Goal: Task Accomplishment & Management: Manage account settings

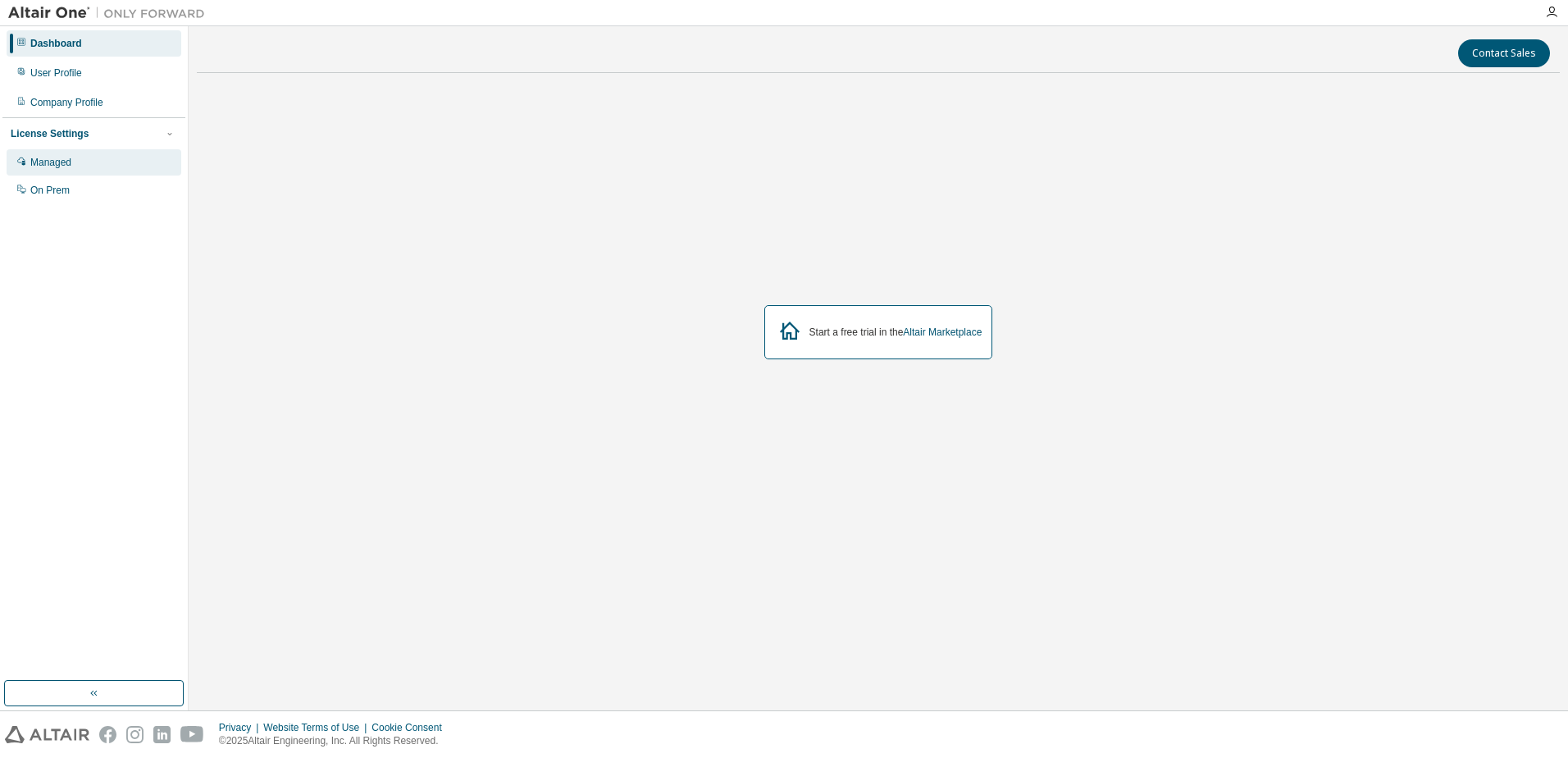
click at [57, 166] on div "Managed" at bounding box center [50, 162] width 41 height 13
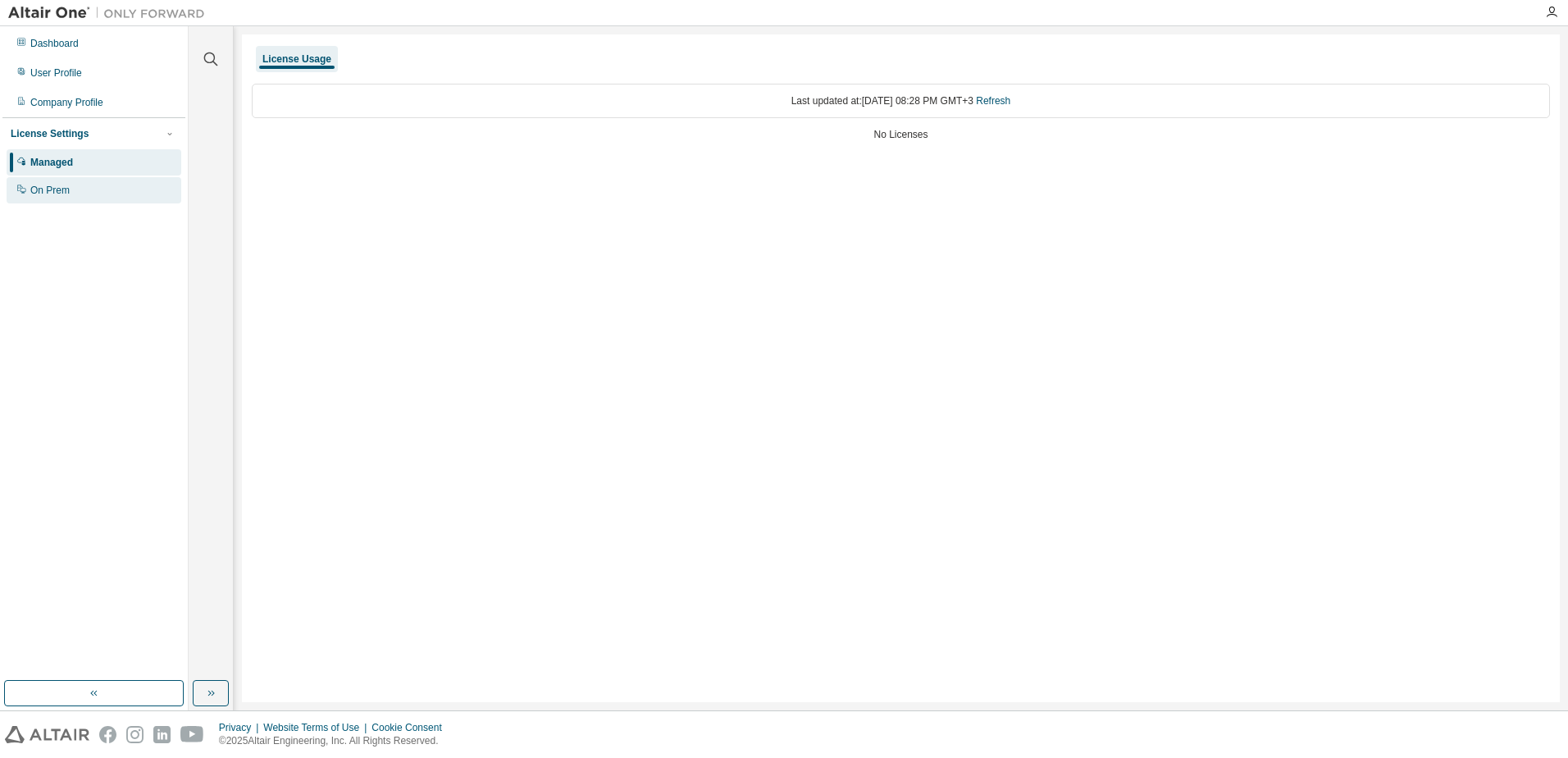
click at [57, 192] on div "On Prem" at bounding box center [49, 190] width 40 height 13
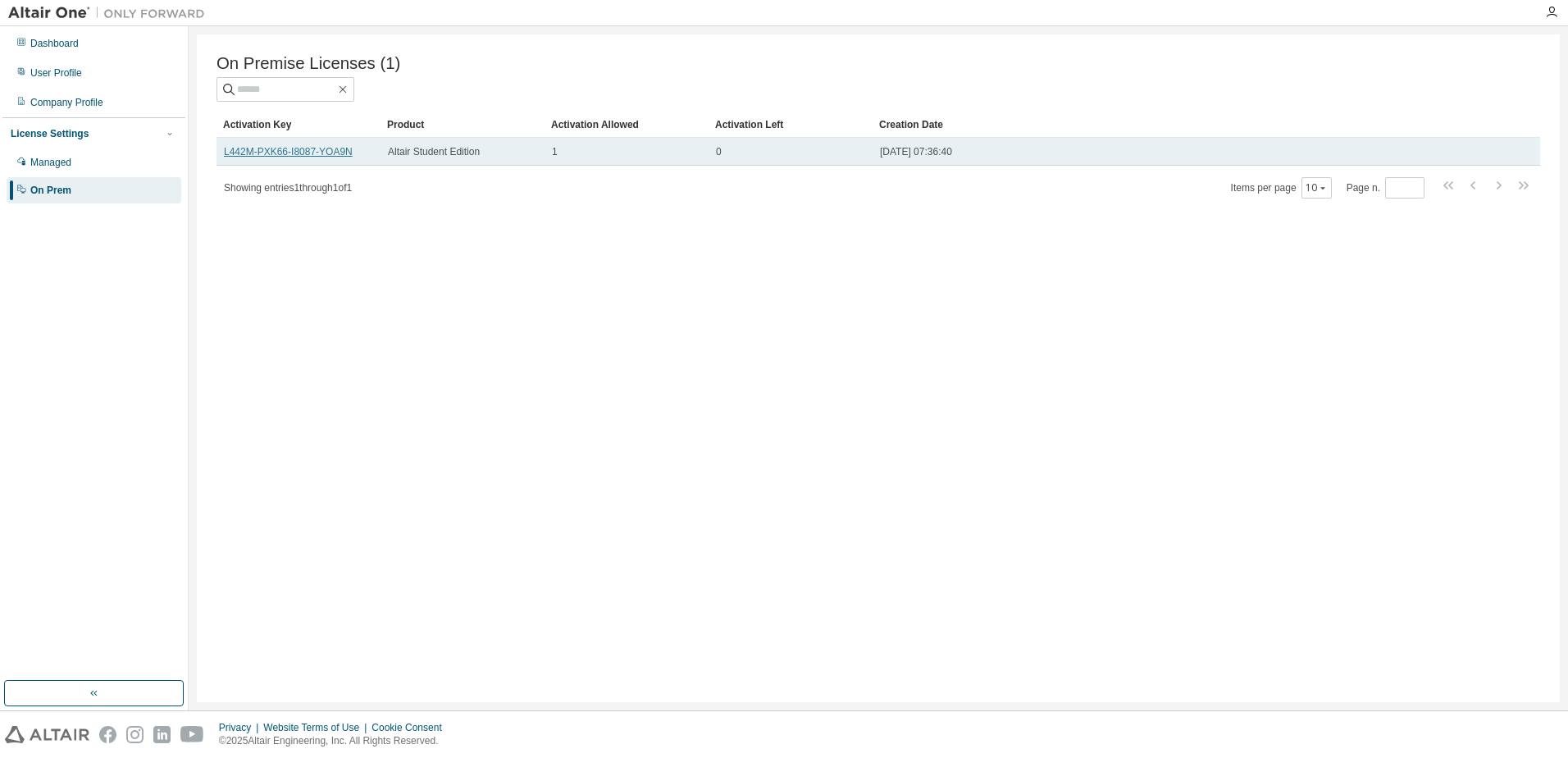
click at [279, 153] on link "L442M-PXK66-I8087-YOA9N" at bounding box center [288, 151] width 128 height 11
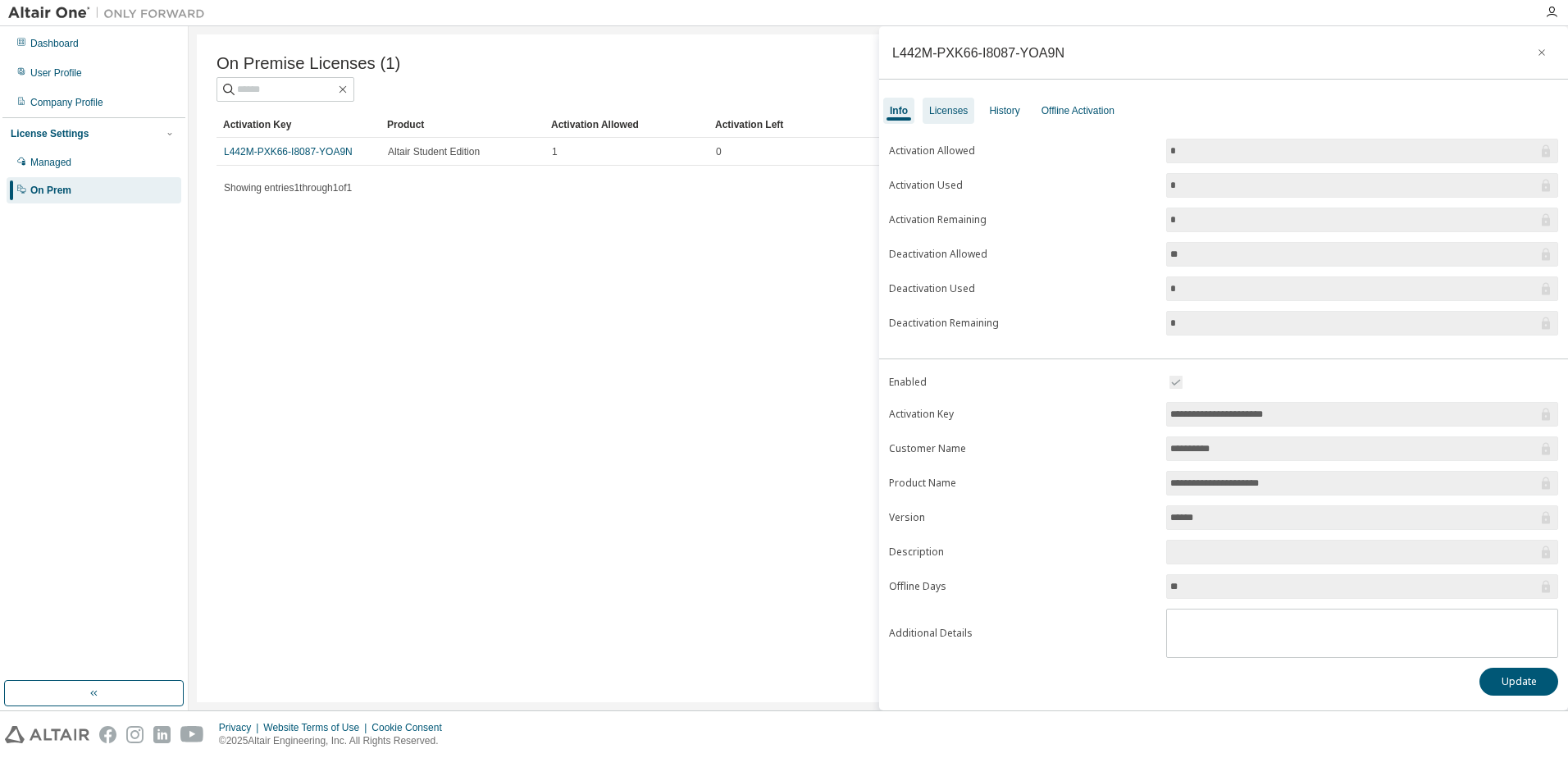
click at [955, 106] on div "Licenses" at bounding box center [949, 110] width 39 height 13
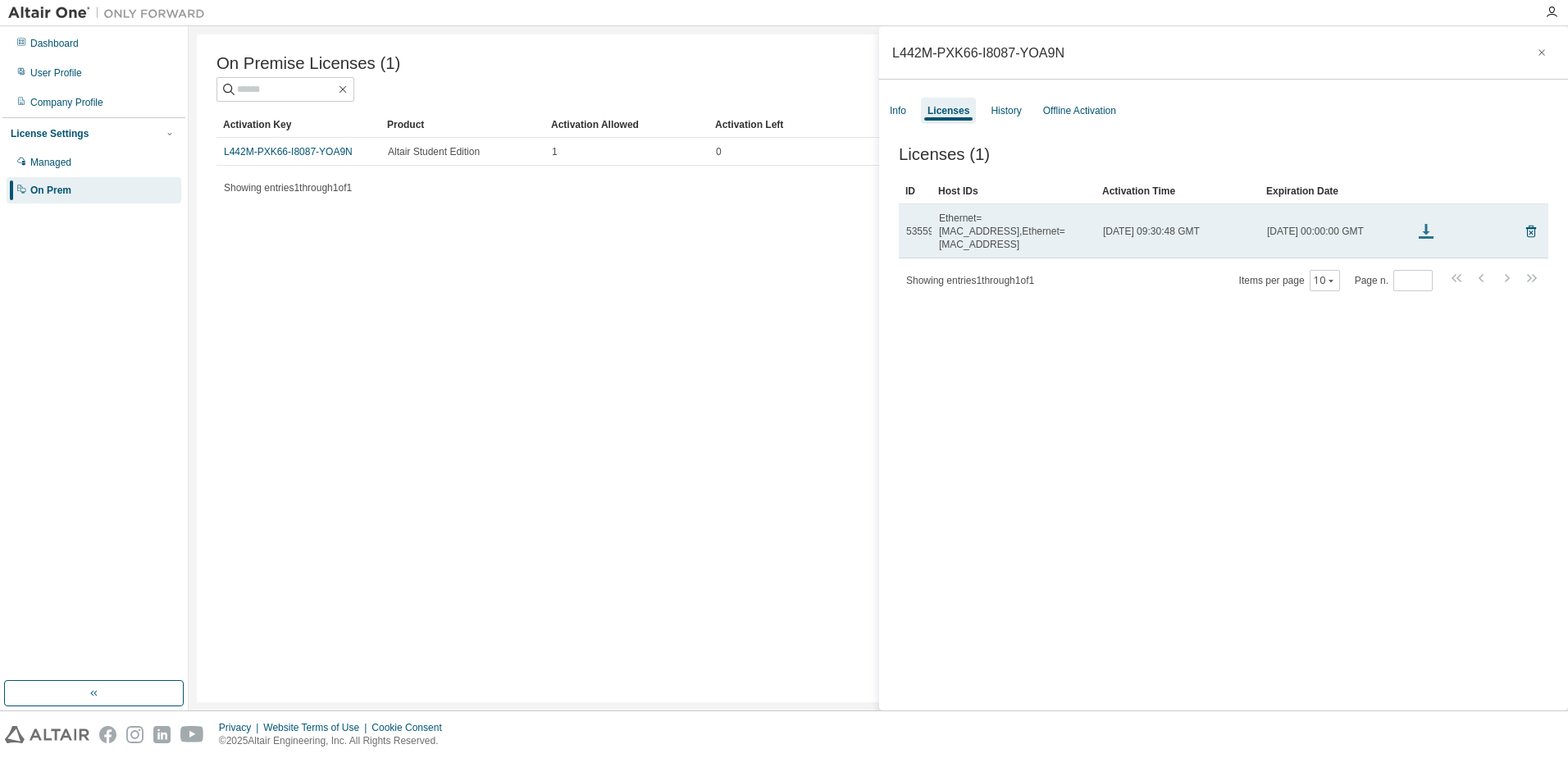
click at [1424, 222] on icon at bounding box center [1425, 232] width 19 height 19
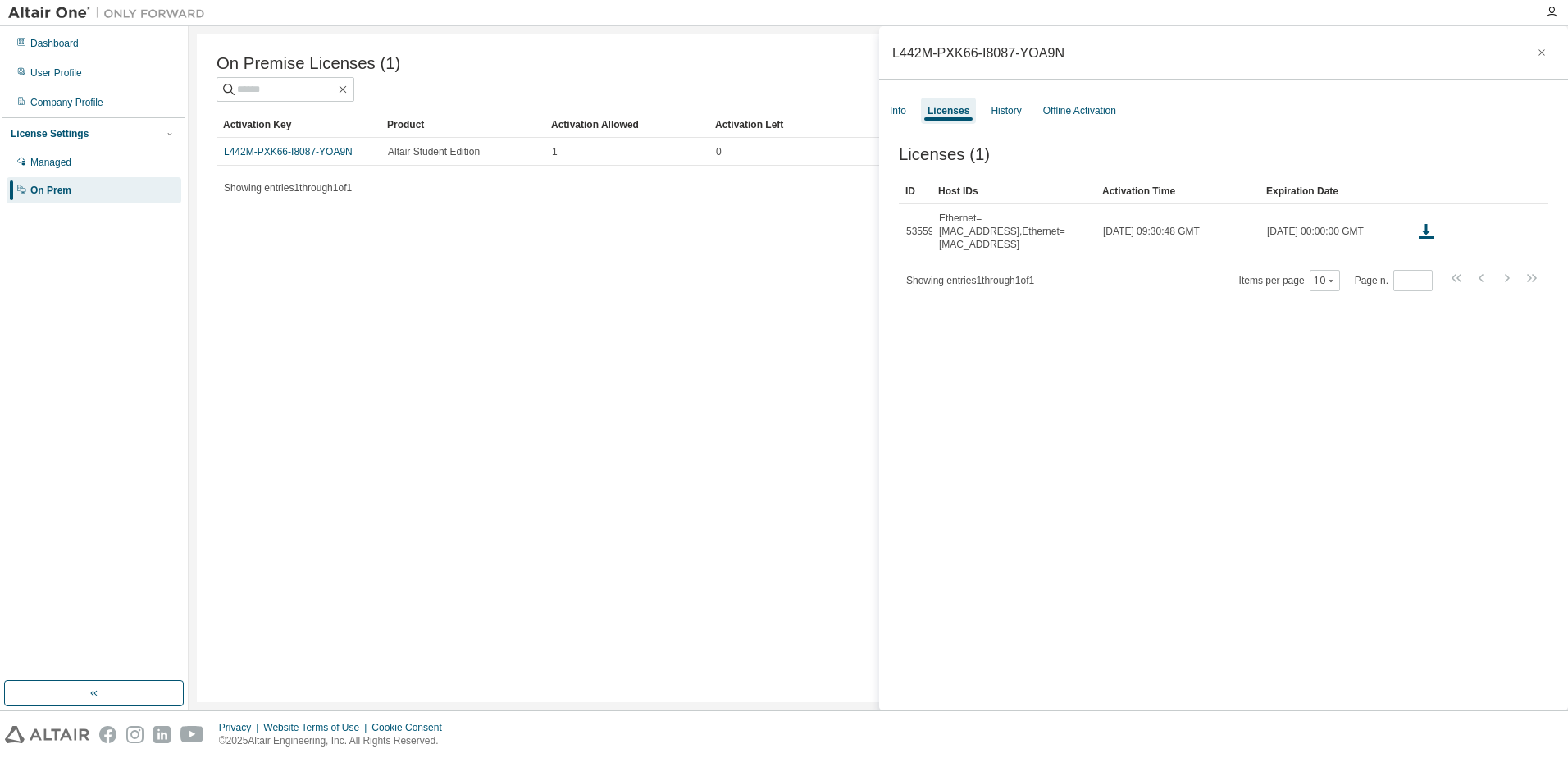
click at [1123, 444] on div "Licenses (1) Clear Load Save Save As Field Operator Value Select filter Select …" at bounding box center [1223, 431] width 689 height 610
click at [993, 111] on div "History" at bounding box center [1006, 110] width 30 height 13
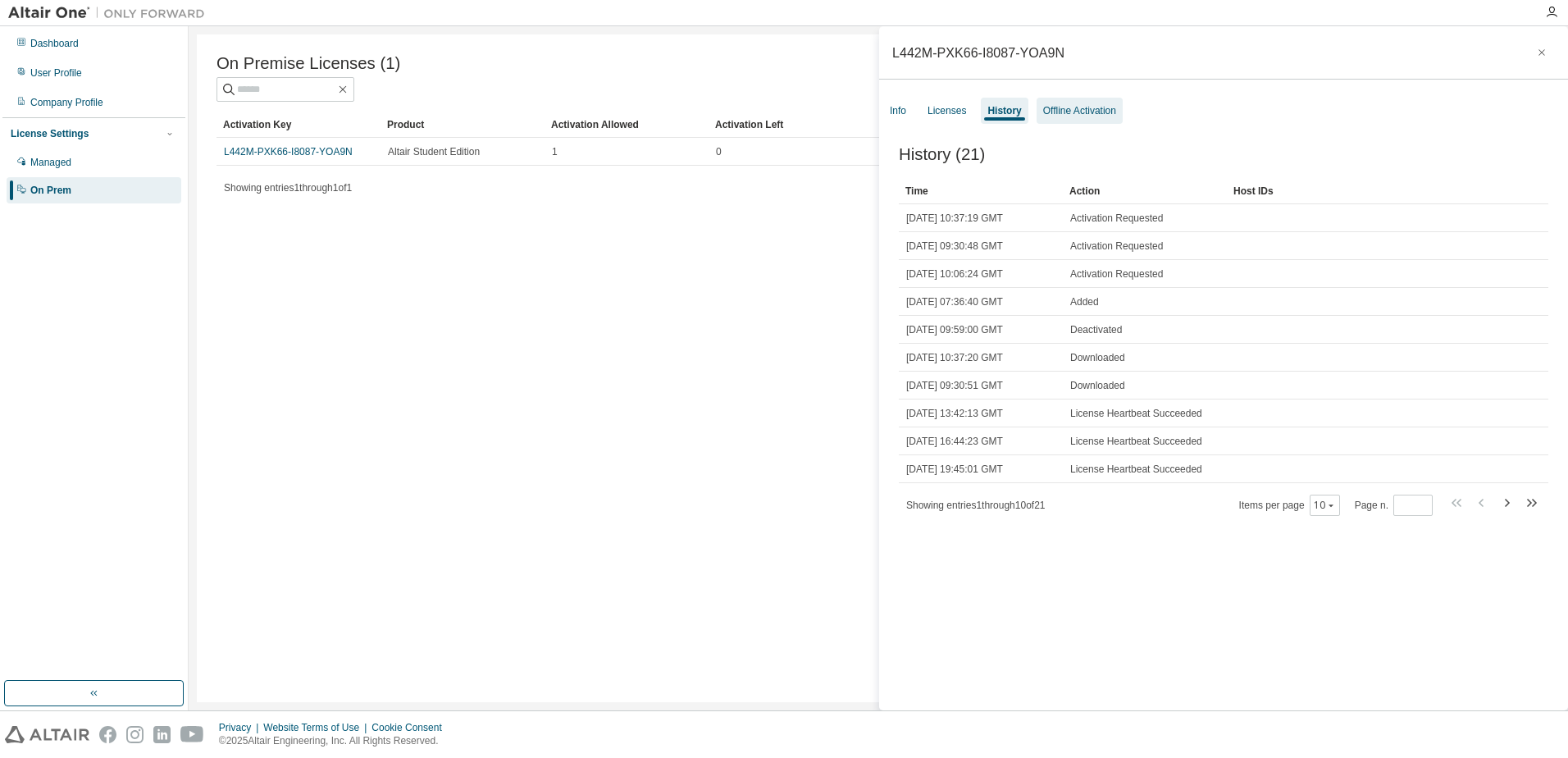
click at [1067, 109] on div "Offline Activation" at bounding box center [1079, 110] width 73 height 13
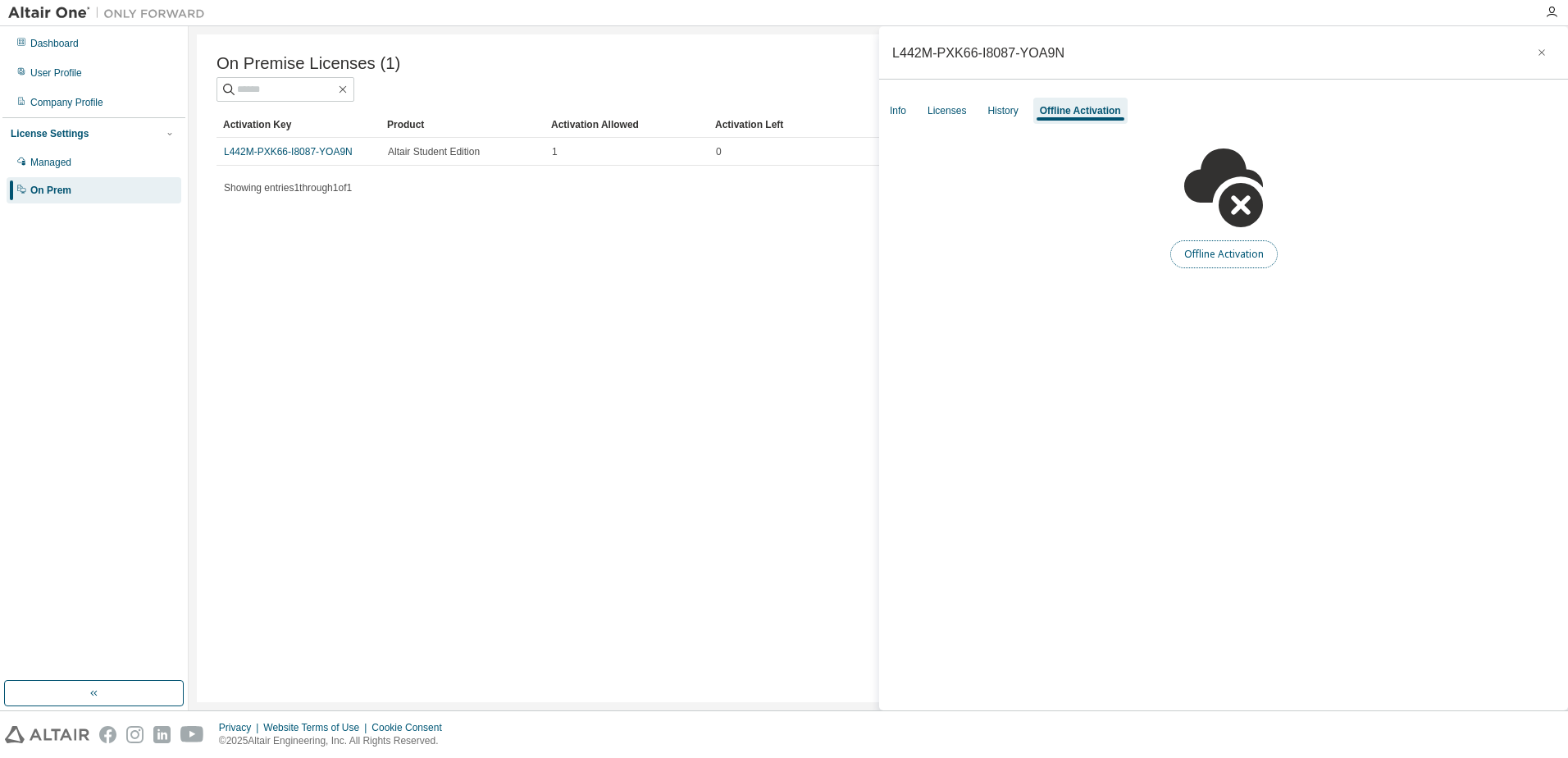
click at [1191, 252] on button "Offline Activation" at bounding box center [1224, 254] width 107 height 28
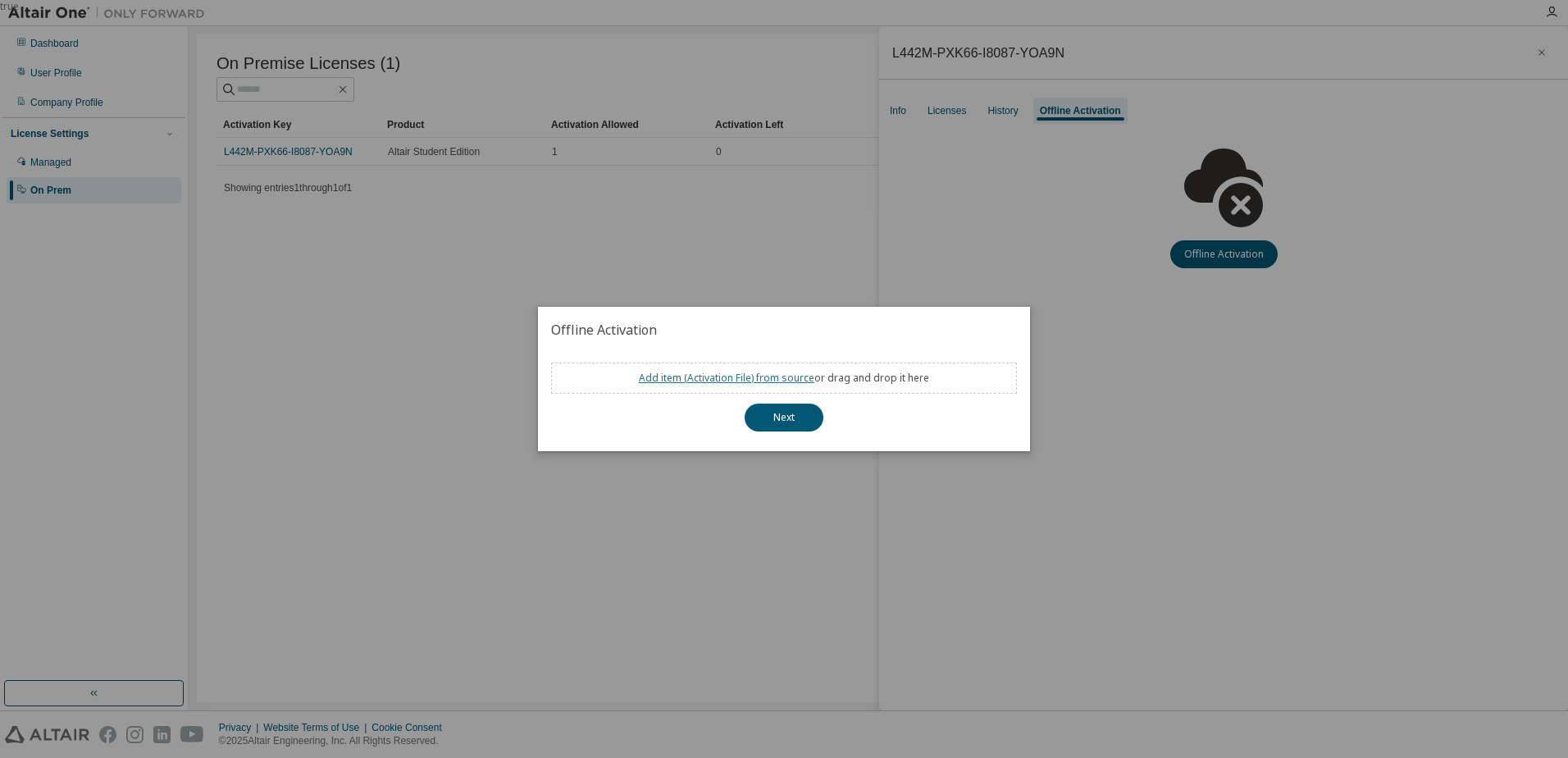
click at [744, 372] on link "Add item ( Activation File ) from source" at bounding box center [726, 378] width 175 height 14
click at [780, 428] on button "Next" at bounding box center [783, 417] width 78 height 28
click at [760, 372] on link "Add item ( Activation File ) from source" at bounding box center [726, 378] width 175 height 14
click at [760, 239] on div "true" at bounding box center [784, 379] width 1568 height 758
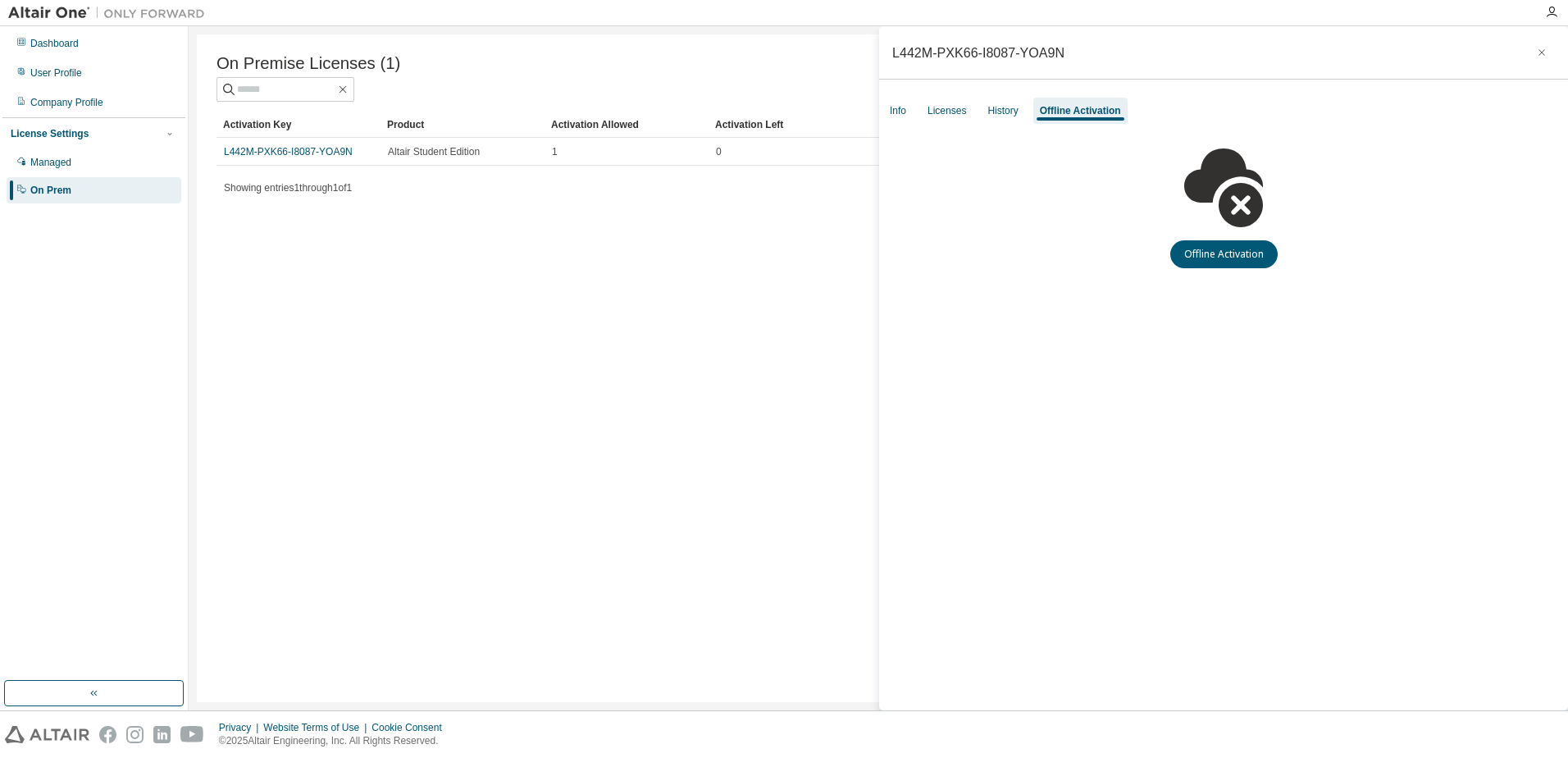
drag, startPoint x: 273, startPoint y: 153, endPoint x: 252, endPoint y: 196, distance: 47.9
click at [252, 194] on span "Showing entries 1 through 1 of 1" at bounding box center [287, 188] width 128 height 11
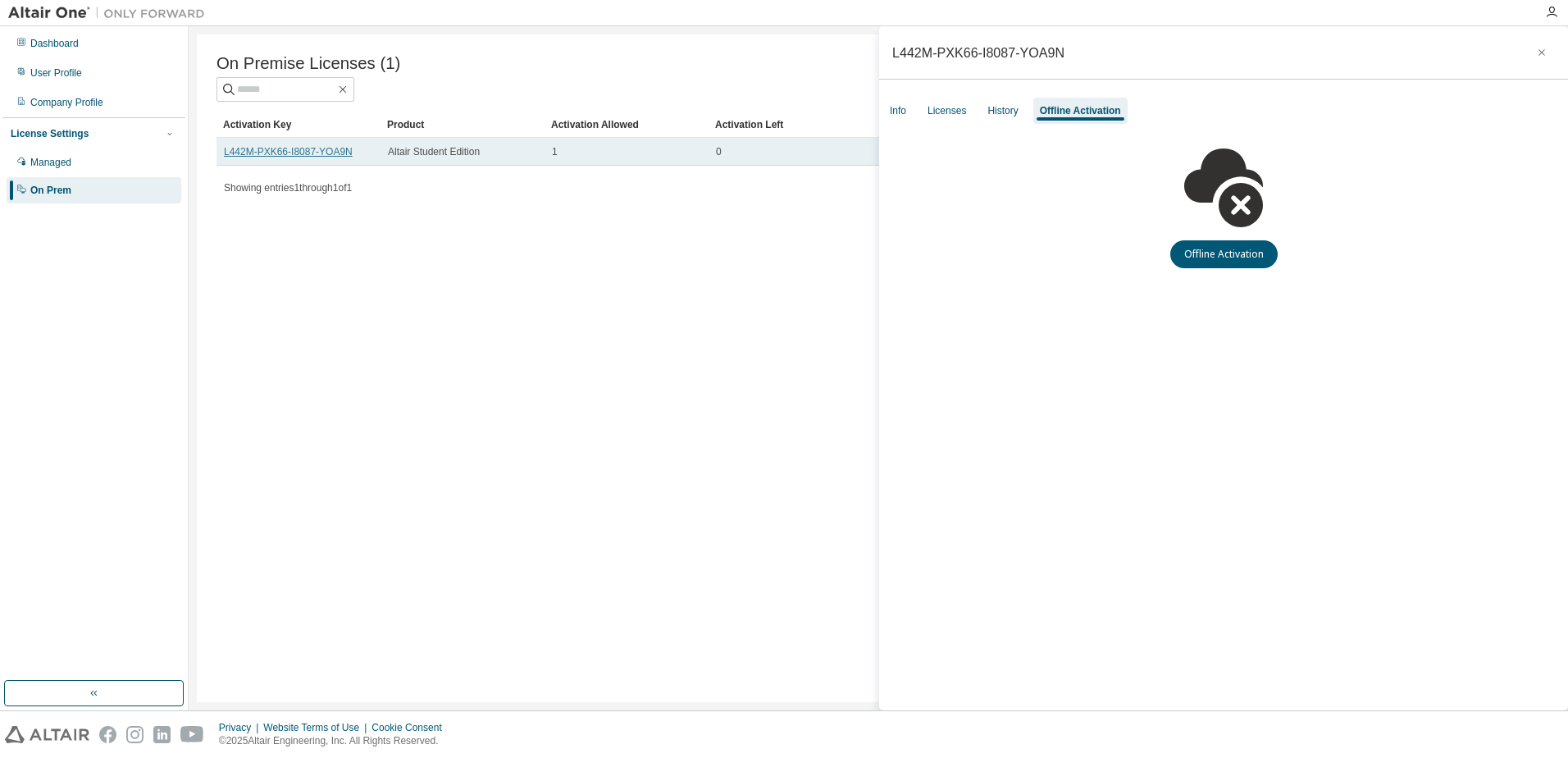
click at [260, 156] on link "L442M-PXK66-I8087-YOA9N" at bounding box center [288, 151] width 128 height 11
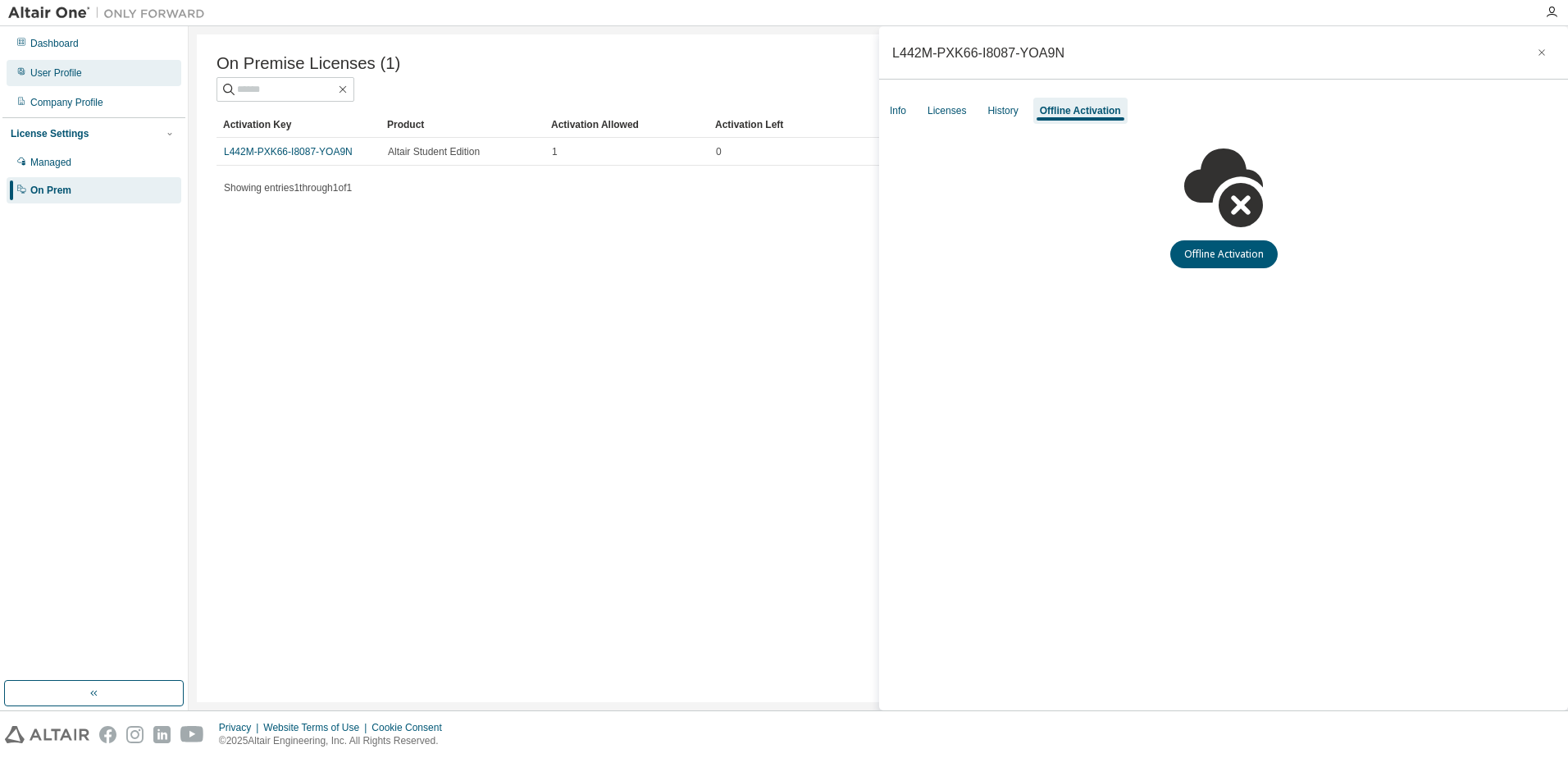
click at [46, 69] on div "User Profile" at bounding box center [55, 72] width 52 height 13
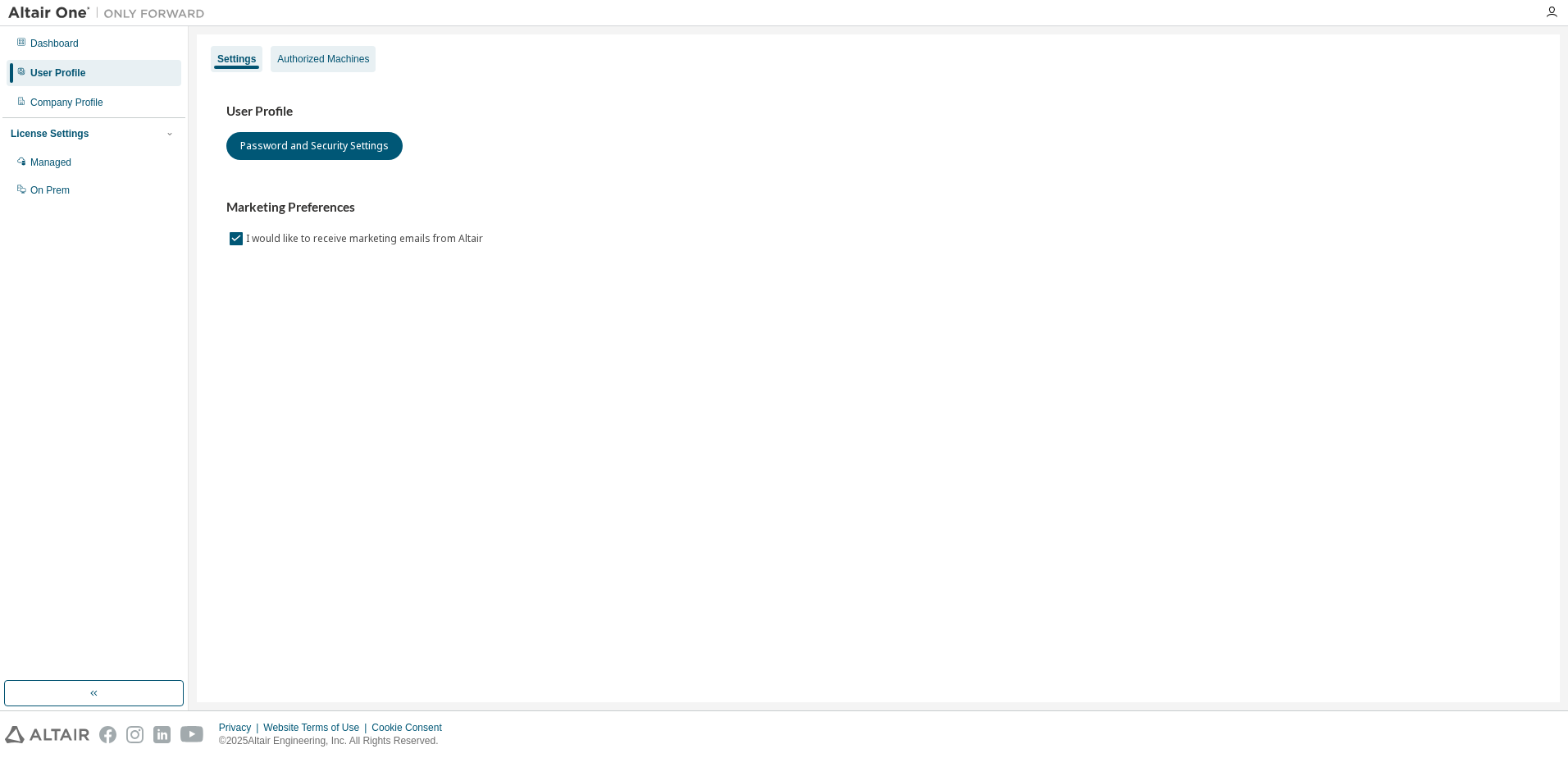
click at [309, 53] on div "Authorized Machines" at bounding box center [323, 59] width 92 height 13
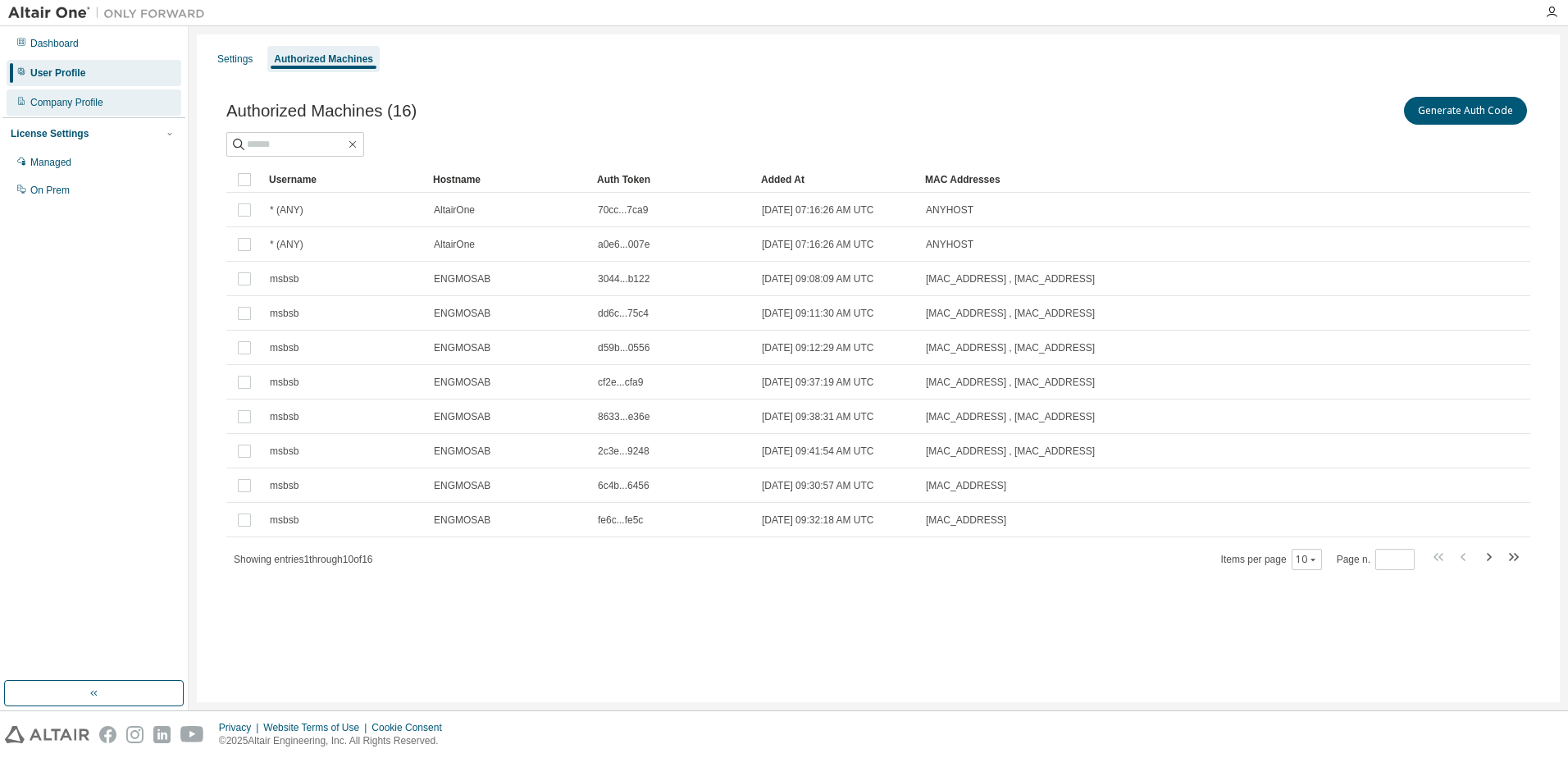
click at [76, 95] on div "Company Profile" at bounding box center [93, 103] width 174 height 26
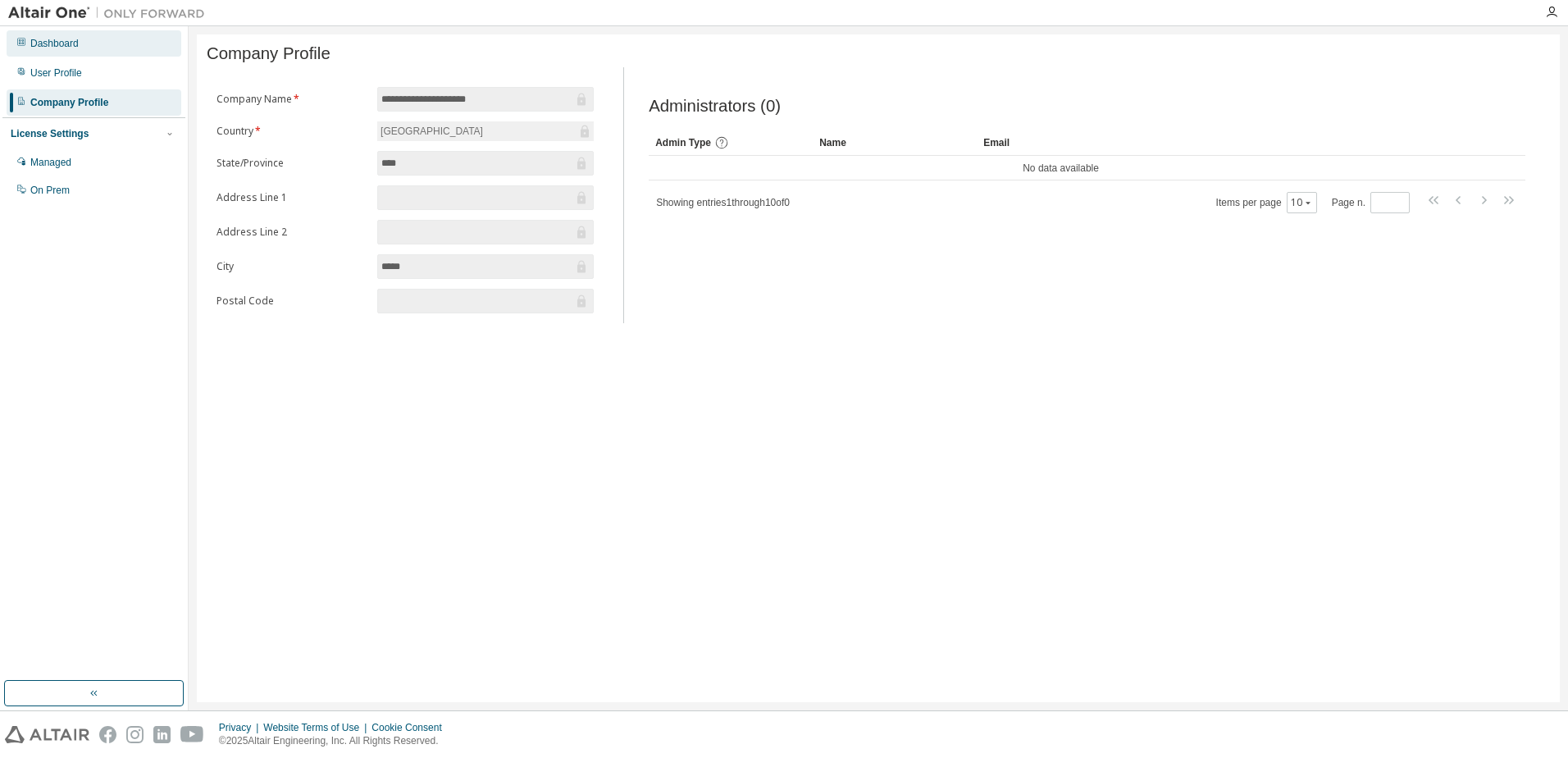
click at [77, 45] on div "Dashboard" at bounding box center [54, 43] width 48 height 13
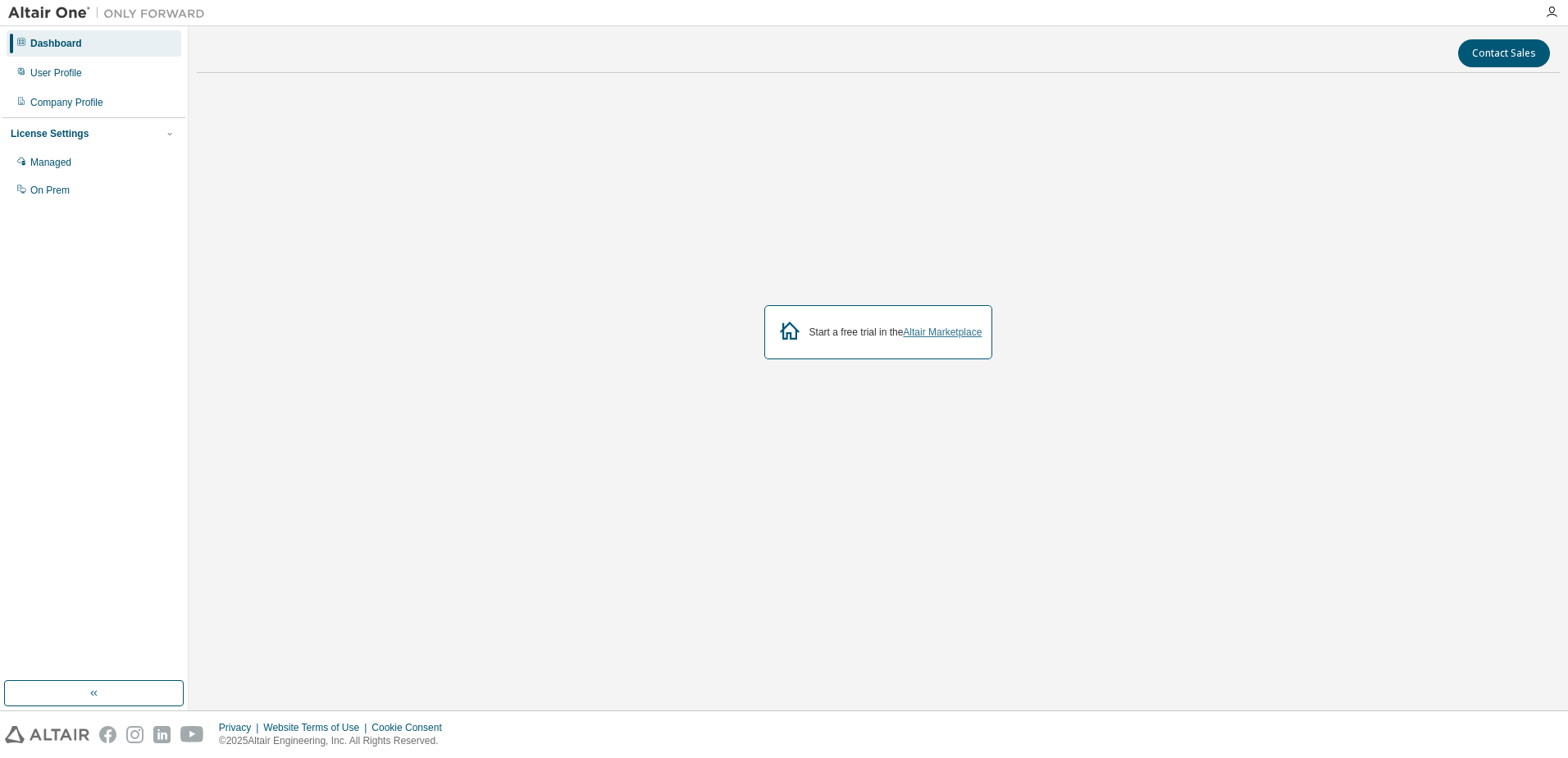
click at [969, 321] on div "Start a free trial in the Altair Marketplace" at bounding box center [879, 333] width 229 height 55
click at [969, 331] on link "Altair Marketplace" at bounding box center [942, 332] width 78 height 11
click at [28, 152] on div "Managed" at bounding box center [93, 163] width 174 height 26
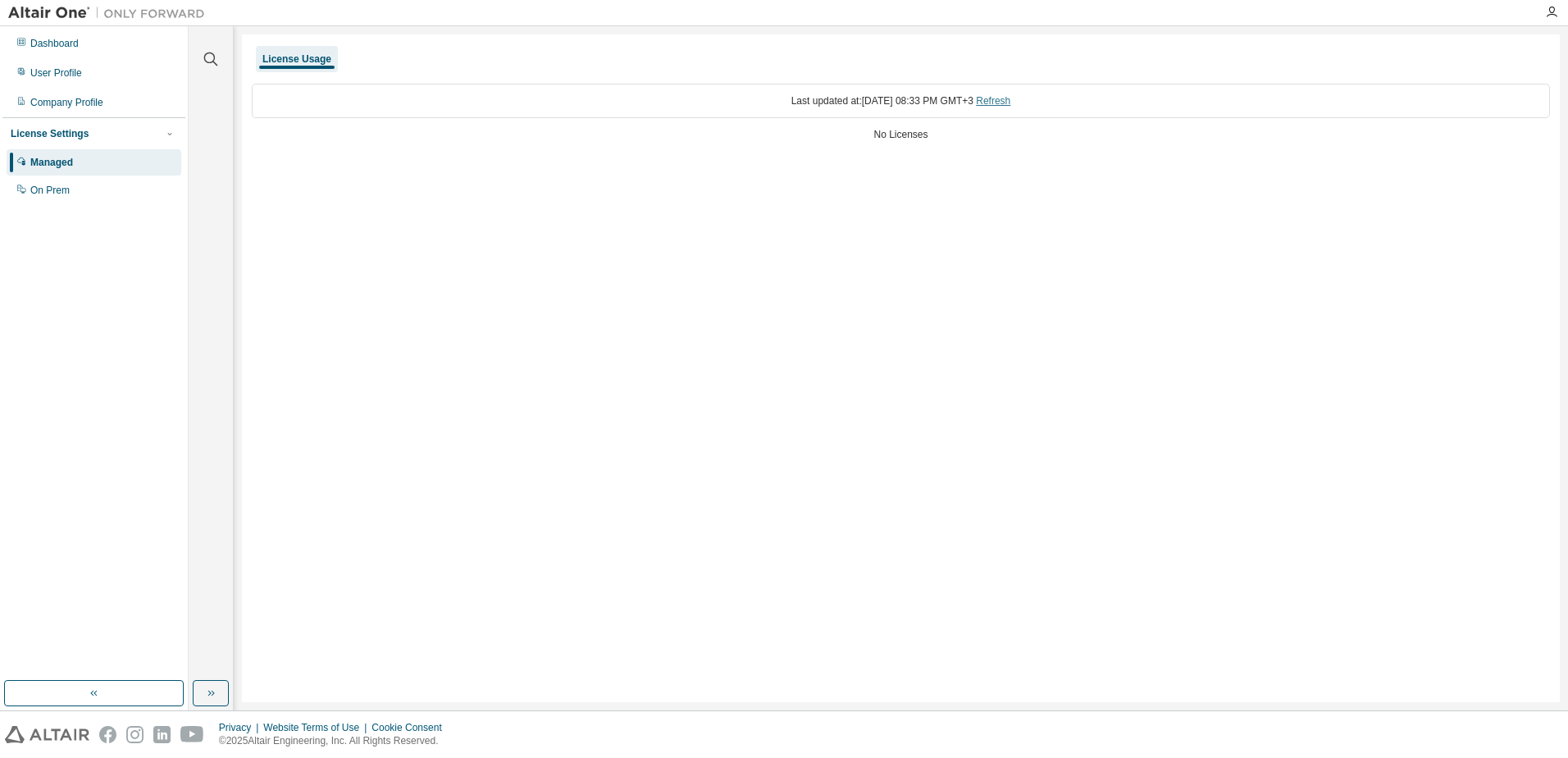
click at [1010, 97] on link "Refresh" at bounding box center [993, 100] width 34 height 11
drag, startPoint x: 875, startPoint y: 129, endPoint x: 1019, endPoint y: 127, distance: 144.0
click at [1019, 127] on div "Last updated at: Fri 2025-08-29 08:34 PM GMT+3 Refresh No Licenses" at bounding box center [900, 114] width 1298 height 80
drag, startPoint x: 1019, startPoint y: 127, endPoint x: 564, endPoint y: 242, distance: 469.3
click at [692, 239] on div "License Usage Last updated at: Fri 2025-08-29 08:34 PM GMT+3 Refresh No Licenses" at bounding box center [901, 368] width 1318 height 668
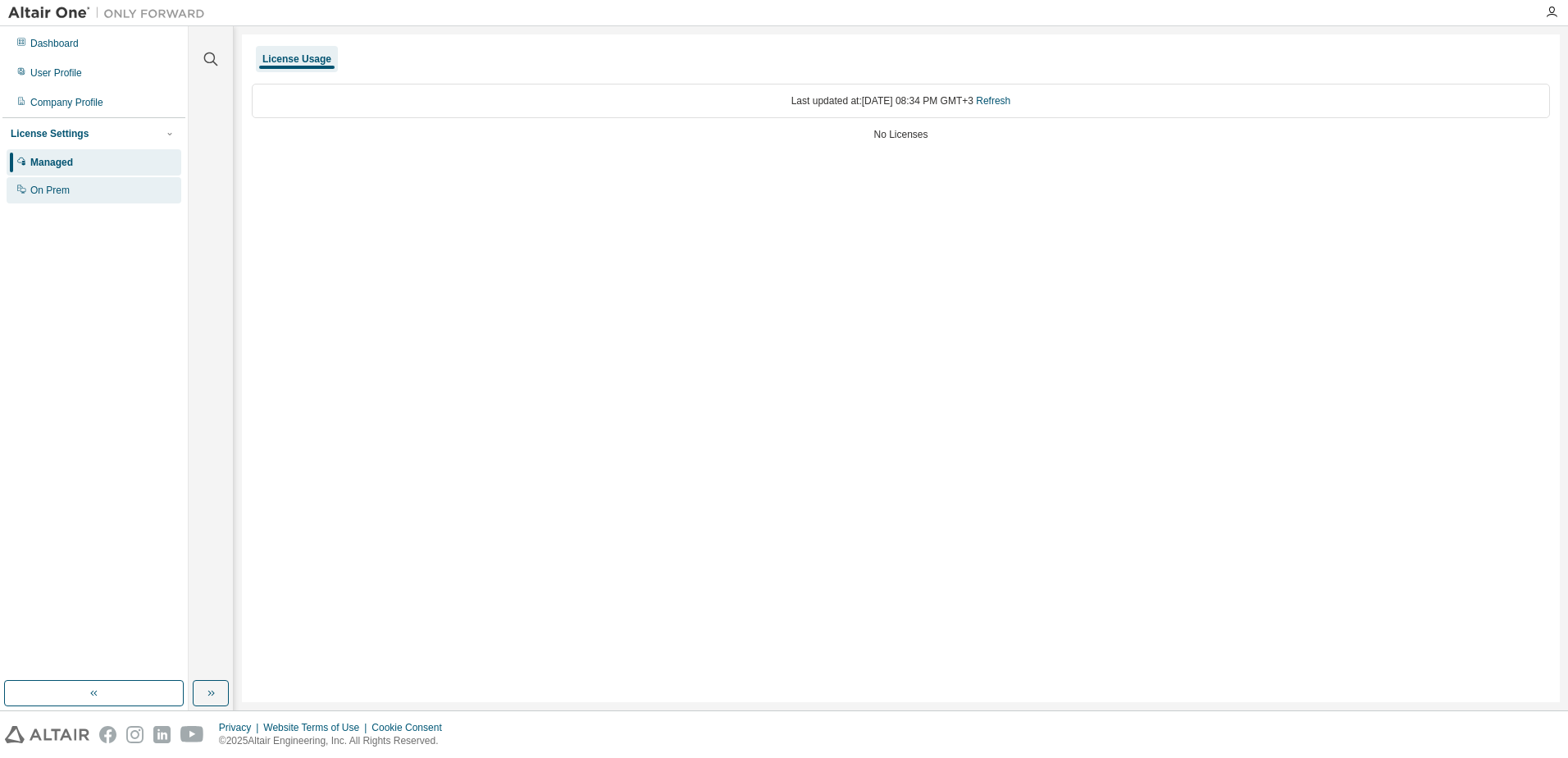
click at [46, 187] on div "On Prem" at bounding box center [49, 190] width 40 height 13
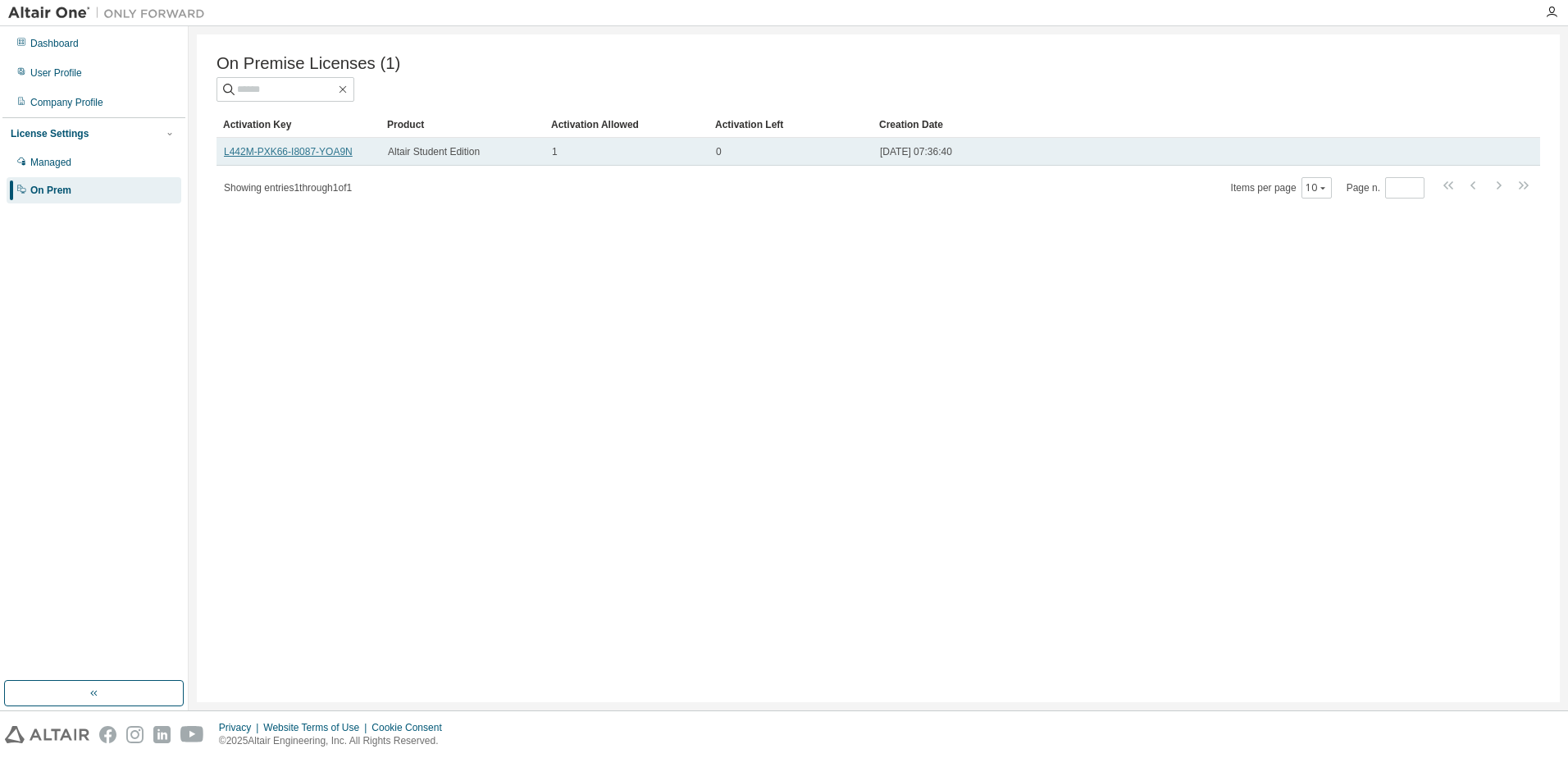
click at [303, 158] on link "L442M-PXK66-I8087-YOA9N" at bounding box center [288, 151] width 128 height 11
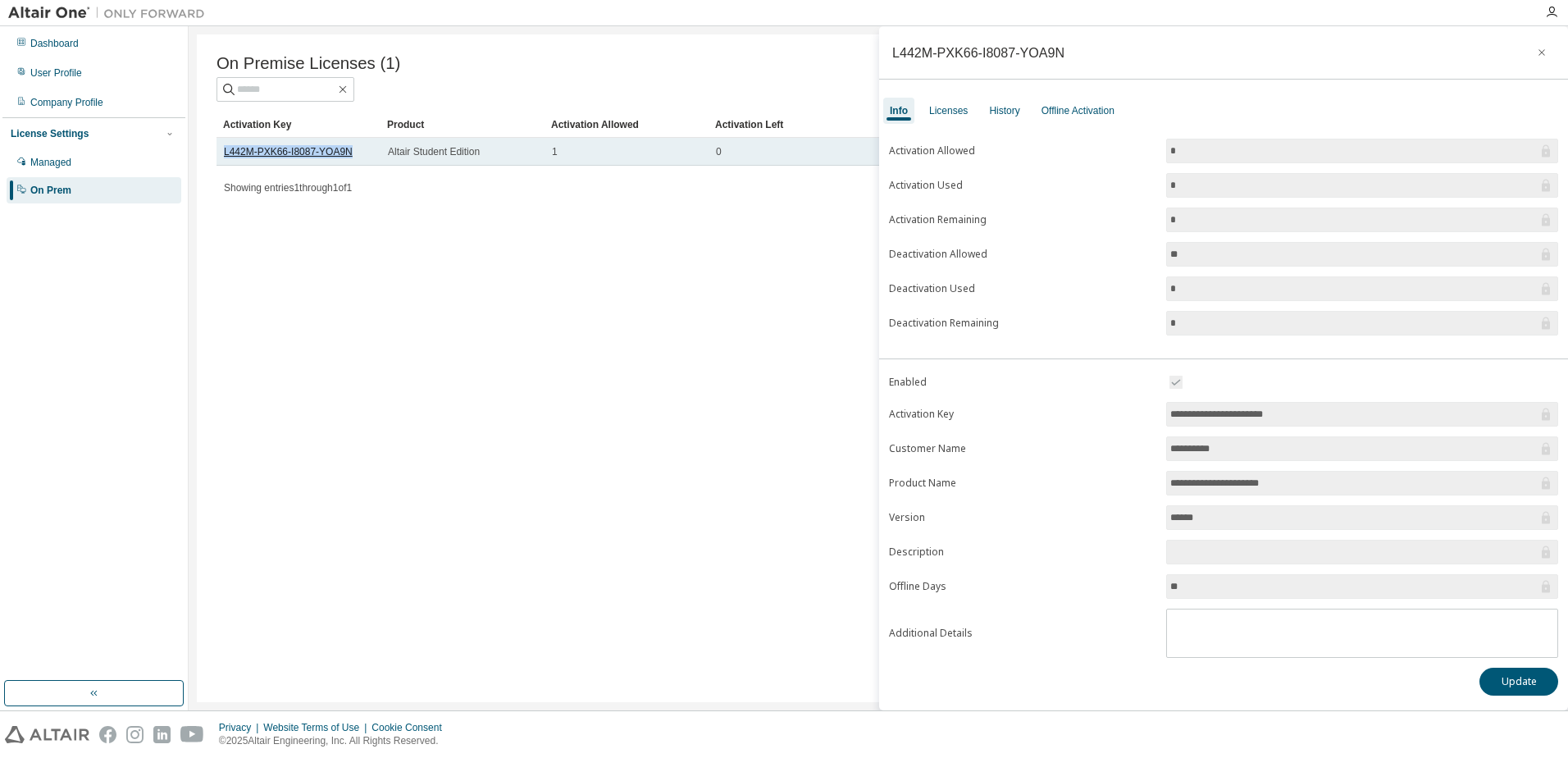
drag, startPoint x: 303, startPoint y: 158, endPoint x: 346, endPoint y: 157, distance: 43.0
click at [346, 157] on td "L442M-PXK66-I8087-YOA9N" at bounding box center [298, 152] width 164 height 28
copy link "L442M-PXK66-I8087-YOA9N"
